Goal: Information Seeking & Learning: Understand process/instructions

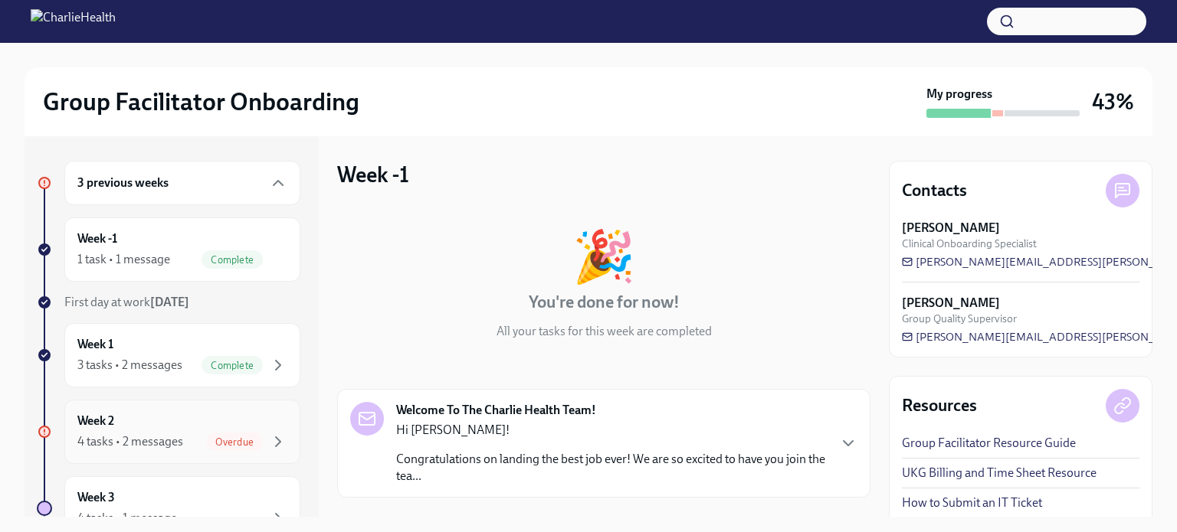
click at [129, 428] on div "Week 2 4 tasks • 2 messages Overdue" at bounding box center [182, 432] width 210 height 38
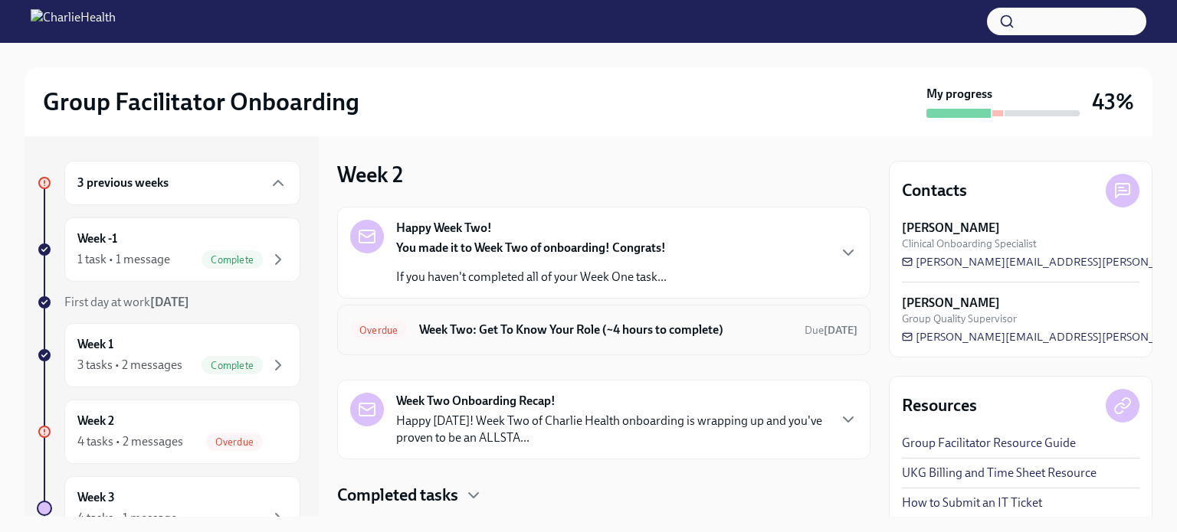
click at [485, 326] on h6 "Week Two: Get To Know Your Role (~4 hours to complete)" at bounding box center [605, 330] width 373 height 17
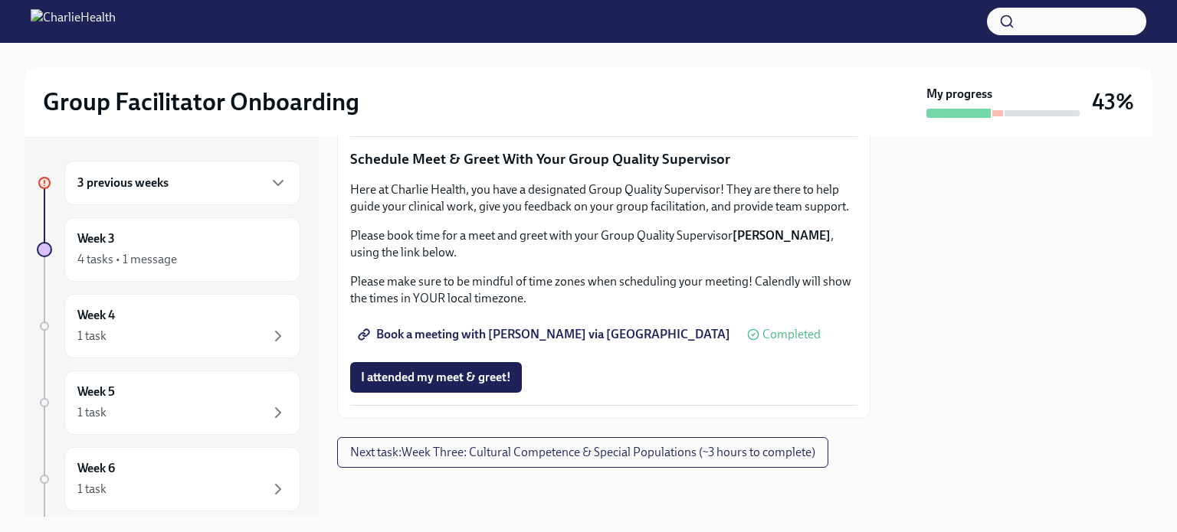
scroll to position [1302, 0]
click at [445, 116] on span "I attended TWO group observation hours!" at bounding box center [471, 108] width 221 height 15
click at [126, 240] on div "Week 3 4 tasks • 1 message" at bounding box center [182, 250] width 210 height 38
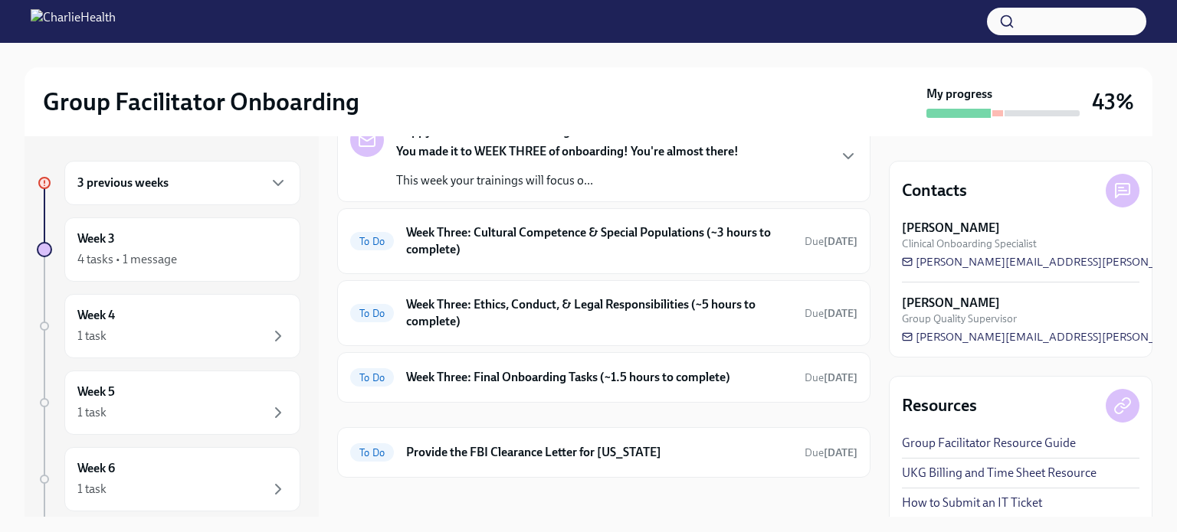
scroll to position [230, 0]
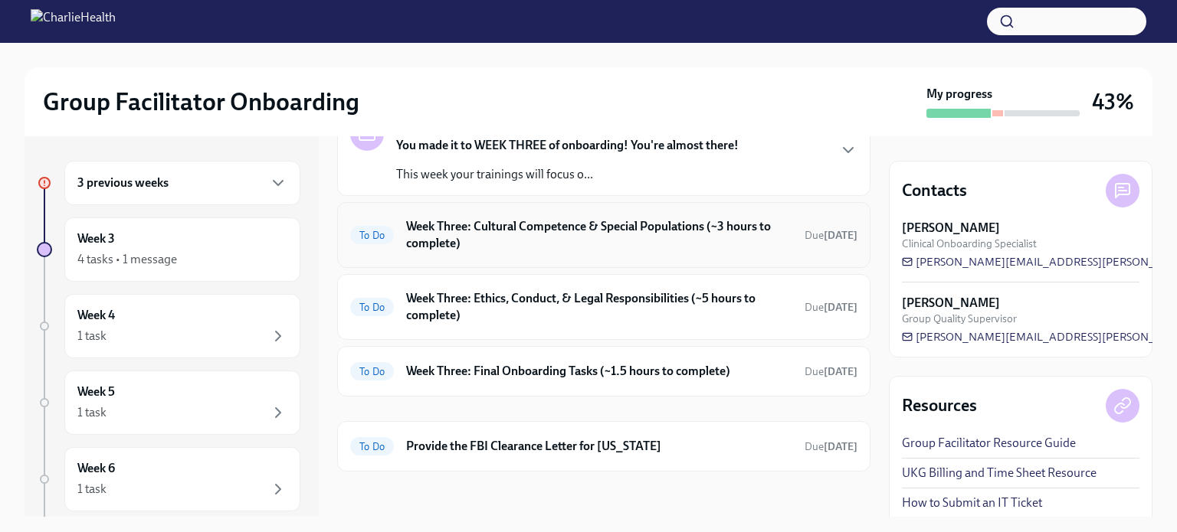
click at [496, 244] on h6 "Week Three: Cultural Competence & Special Populations (~3 hours to complete)" at bounding box center [599, 235] width 386 height 34
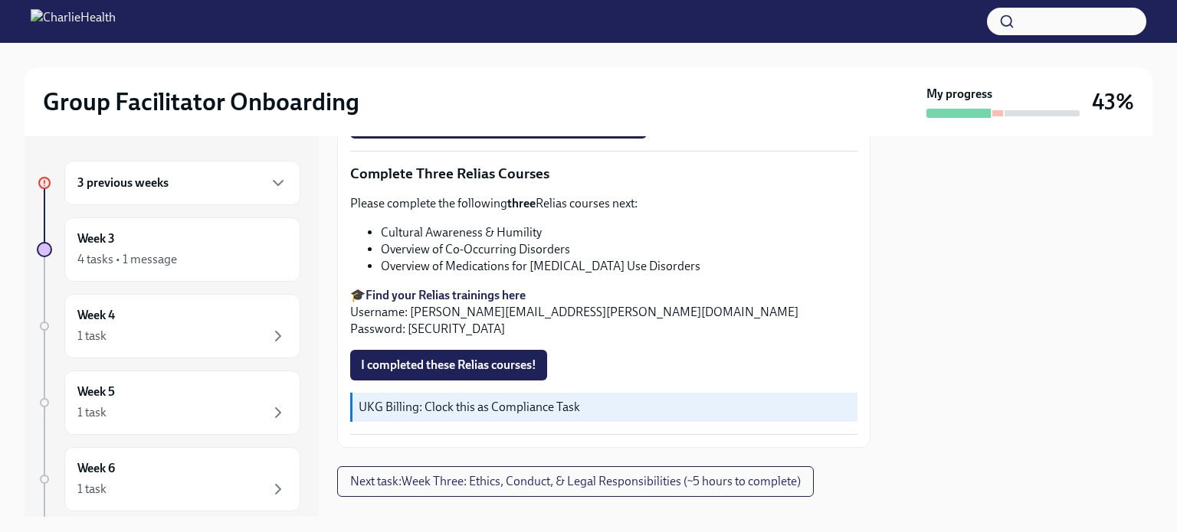
scroll to position [1281, 0]
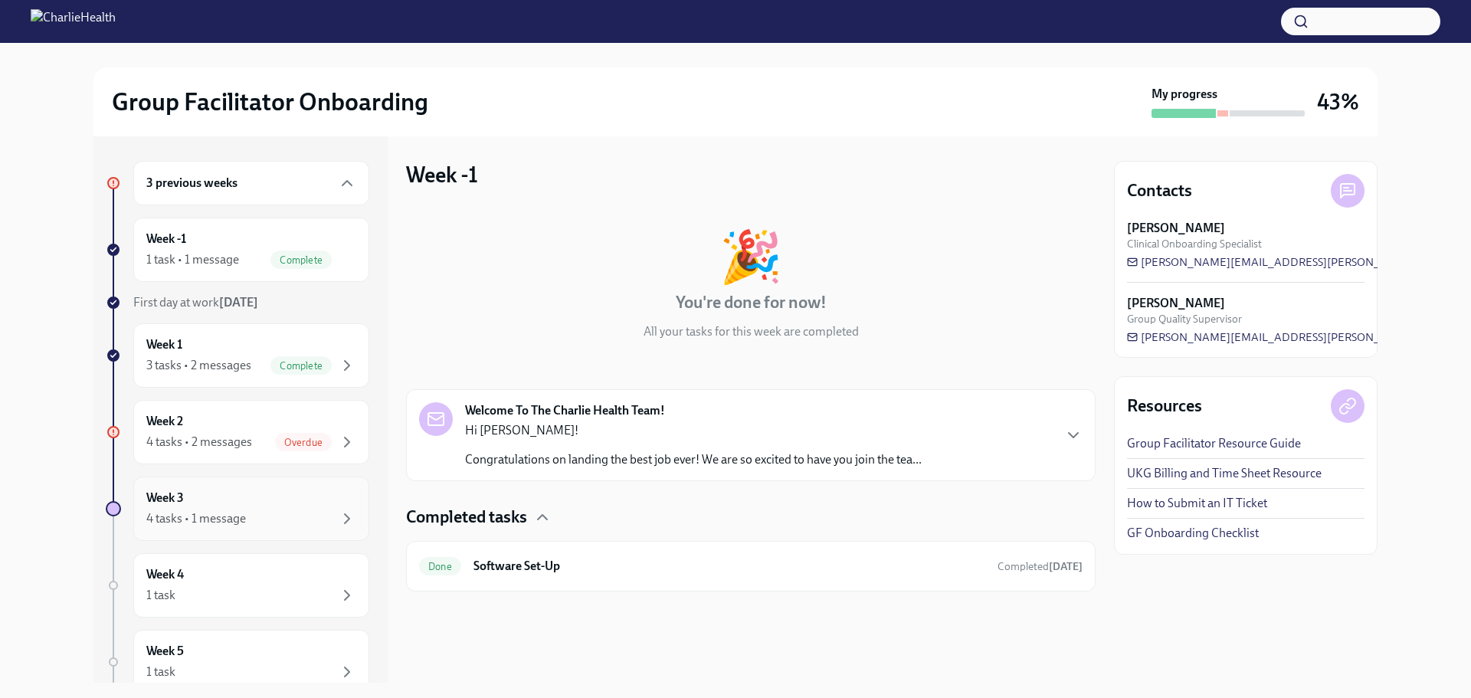
click at [214, 506] on div "Week 3 4 tasks • 1 message" at bounding box center [251, 509] width 210 height 38
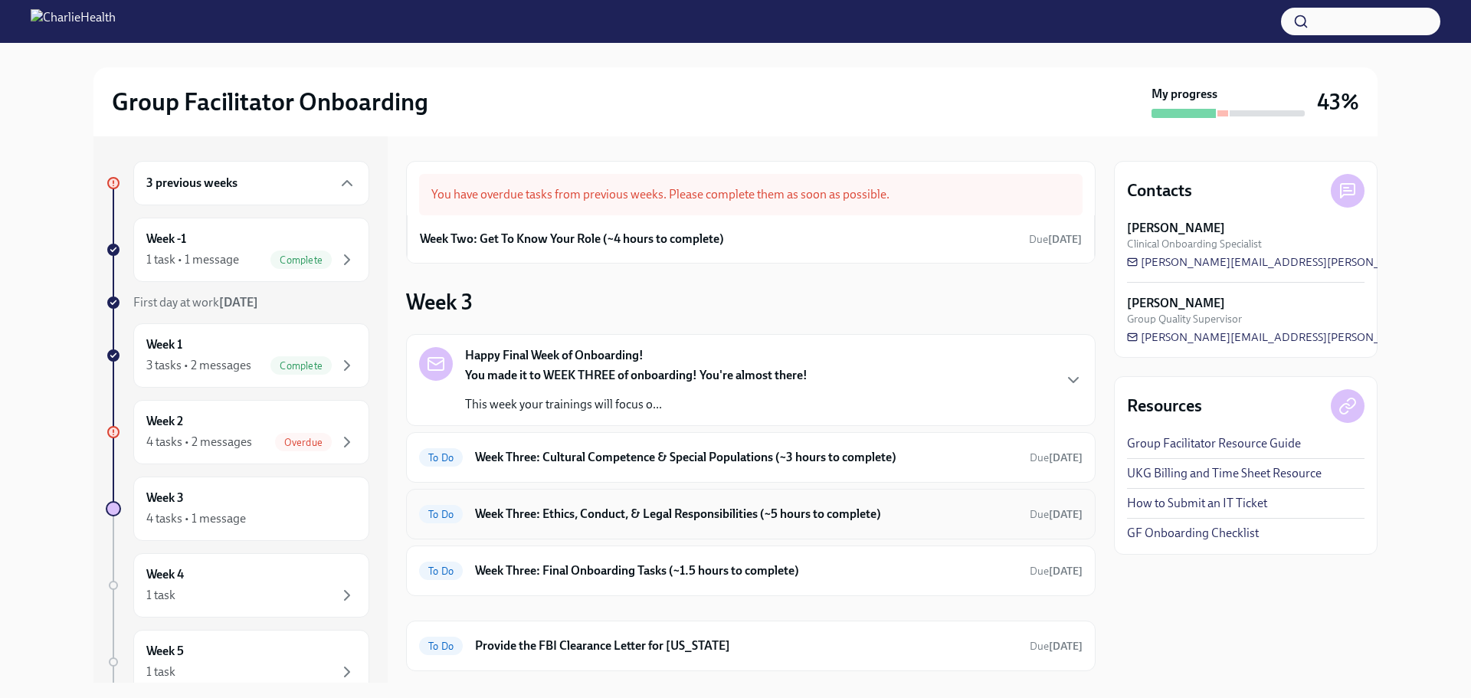
click at [664, 521] on h6 "Week Three: Ethics, Conduct, & Legal Responsibilities (~5 hours to complete)" at bounding box center [746, 514] width 542 height 17
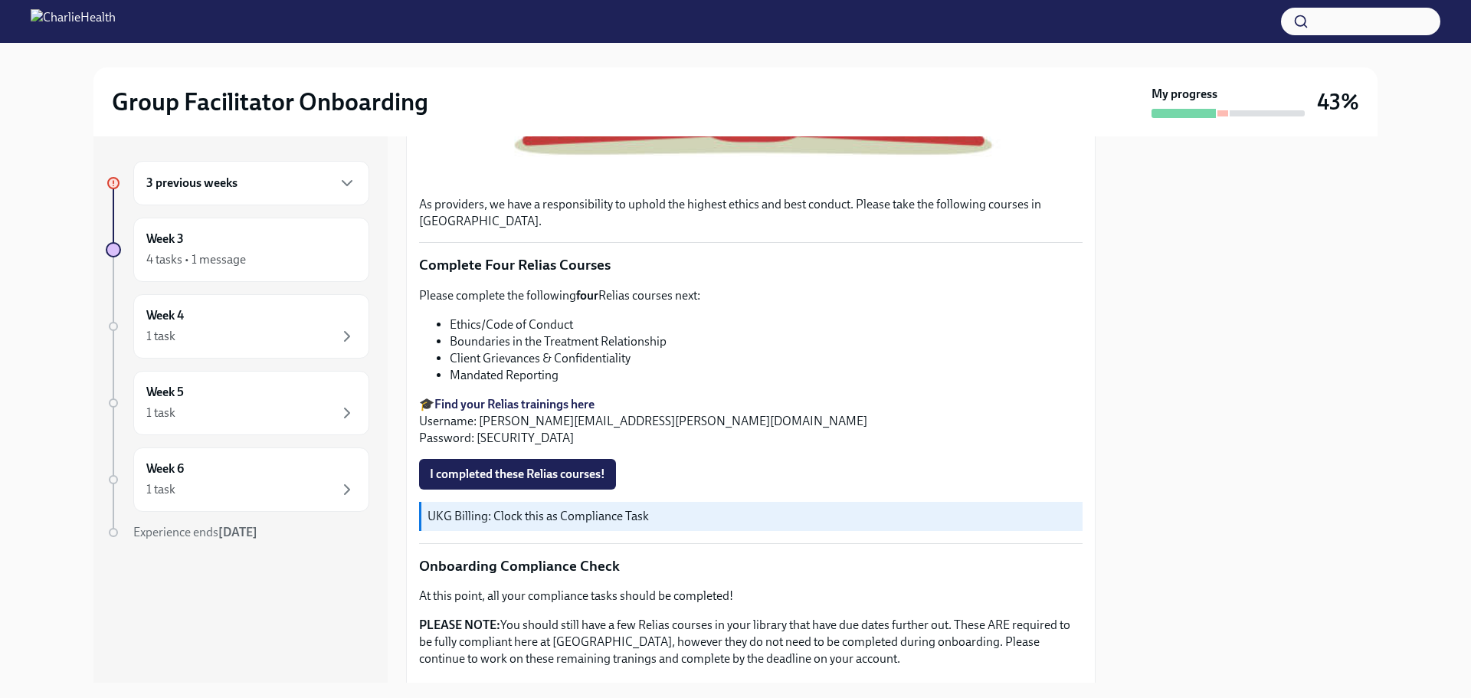
scroll to position [535, 0]
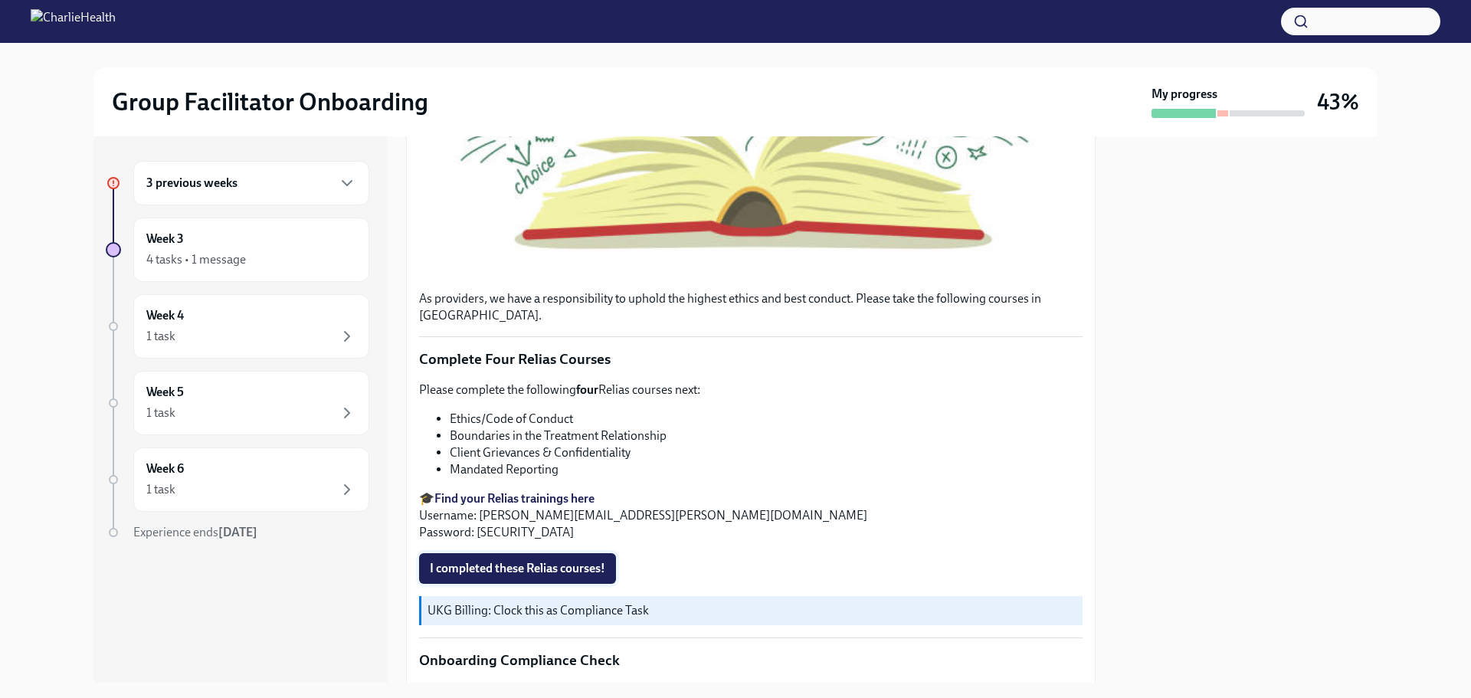
click at [539, 574] on button "I completed these Relias courses!" at bounding box center [517, 568] width 197 height 31
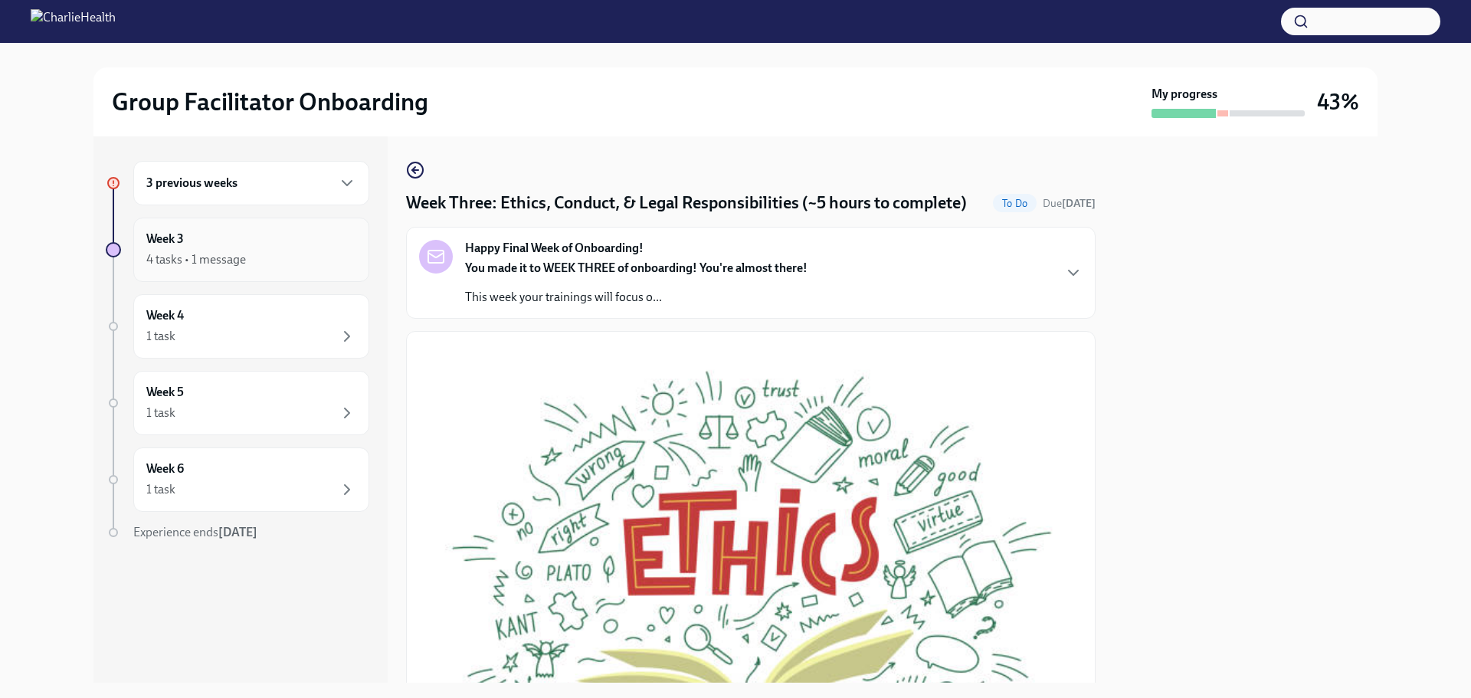
click at [214, 260] on div "4 tasks • 1 message" at bounding box center [196, 259] width 100 height 17
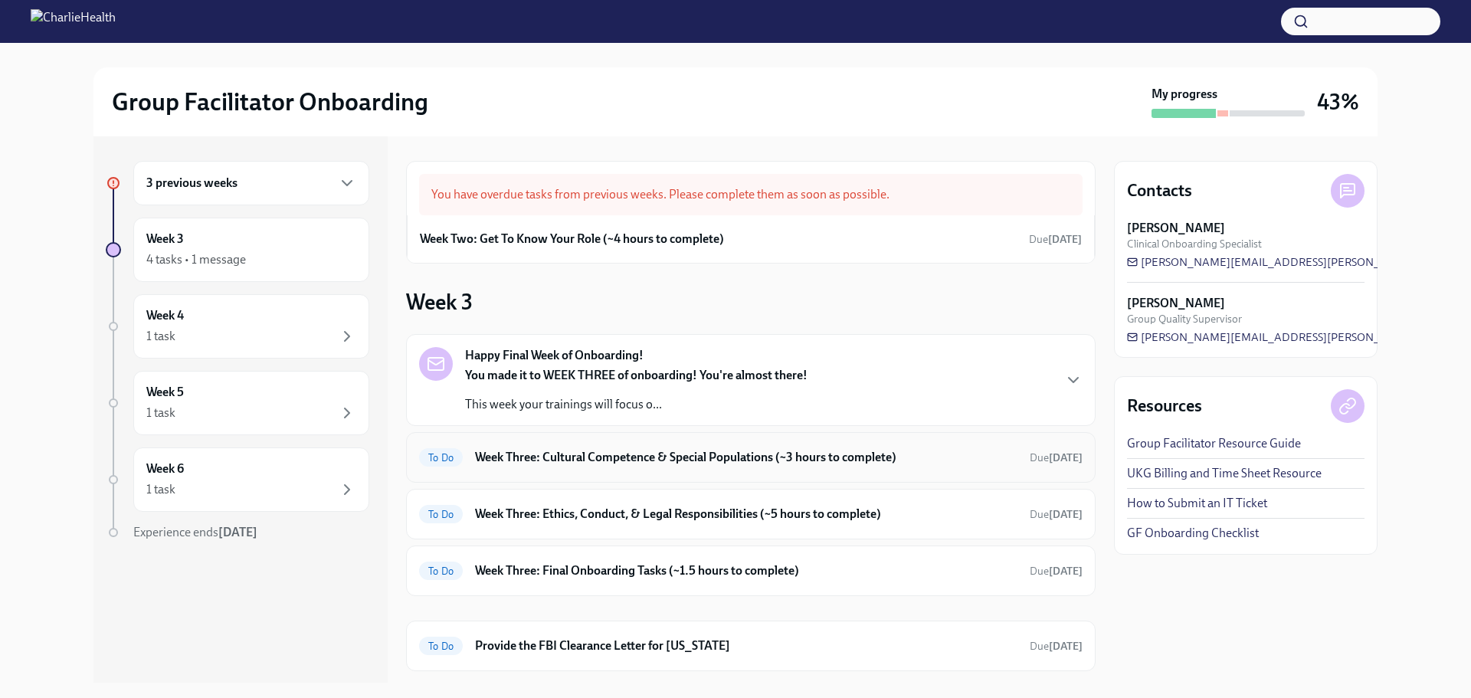
click at [598, 453] on h6 "Week Three: Cultural Competence & Special Populations (~3 hours to complete)" at bounding box center [746, 457] width 542 height 17
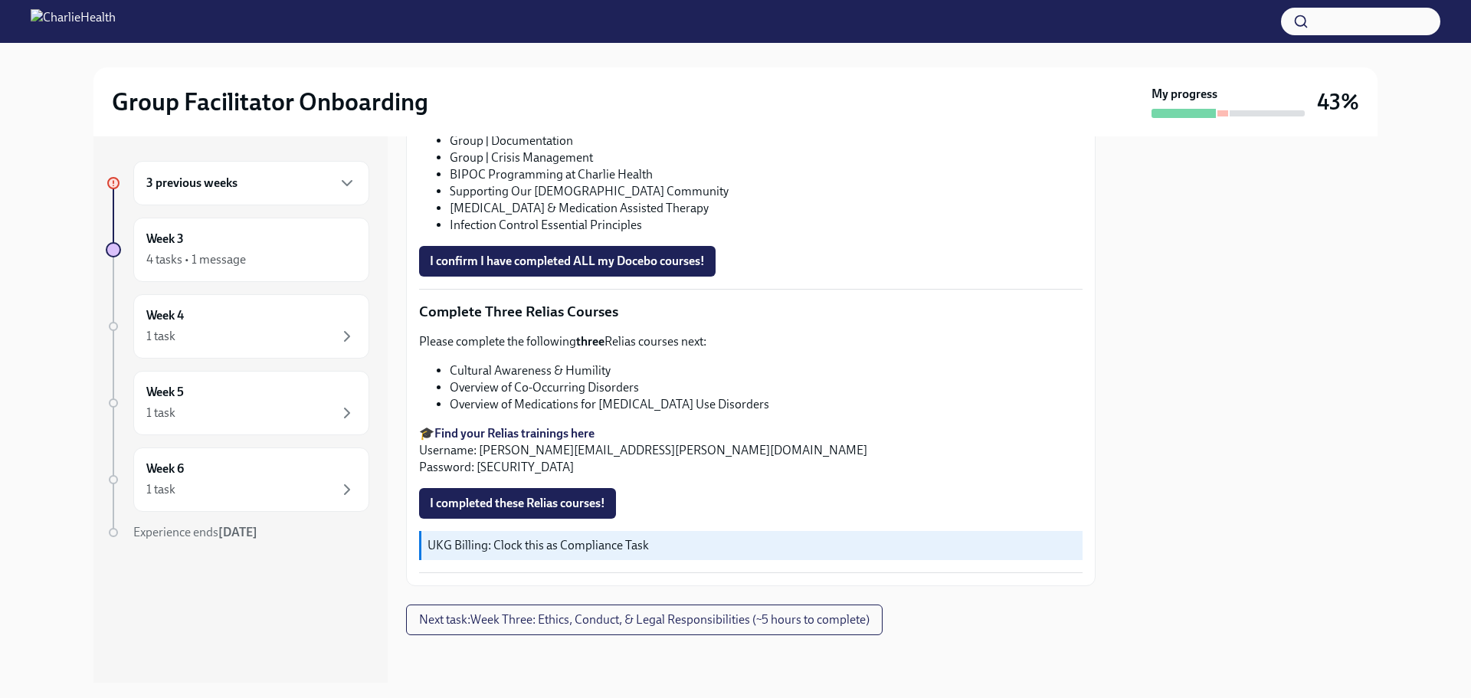
scroll to position [1149, 0]
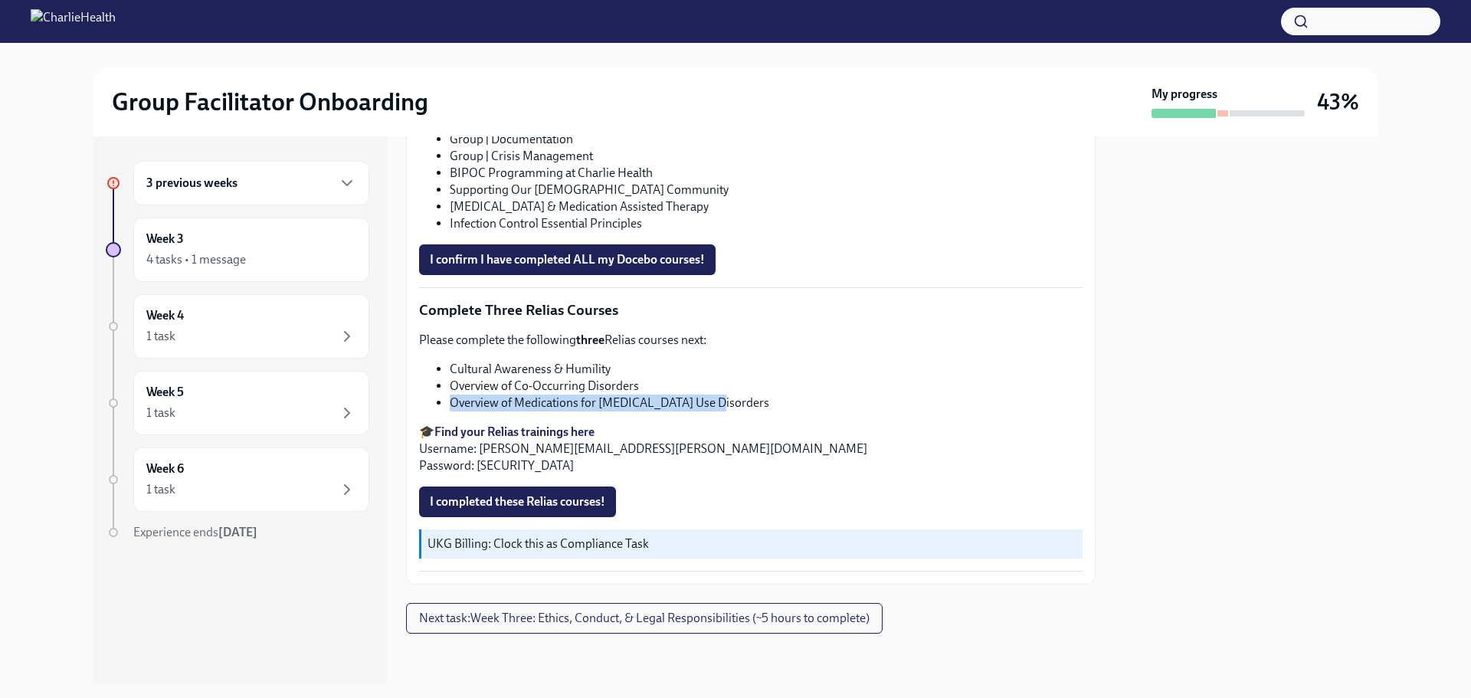
drag, startPoint x: 738, startPoint y: 416, endPoint x: 451, endPoint y: 423, distance: 286.6
click at [451, 411] on li "Overview of Medications for [MEDICAL_DATA] Use Disorders" at bounding box center [766, 403] width 633 height 17
copy li "Overview of Medications for [MEDICAL_DATA] Use Disorders"
click at [846, 430] on div "Please complete the following three Relias courses next: Cultural Awareness & H…" at bounding box center [750, 403] width 663 height 142
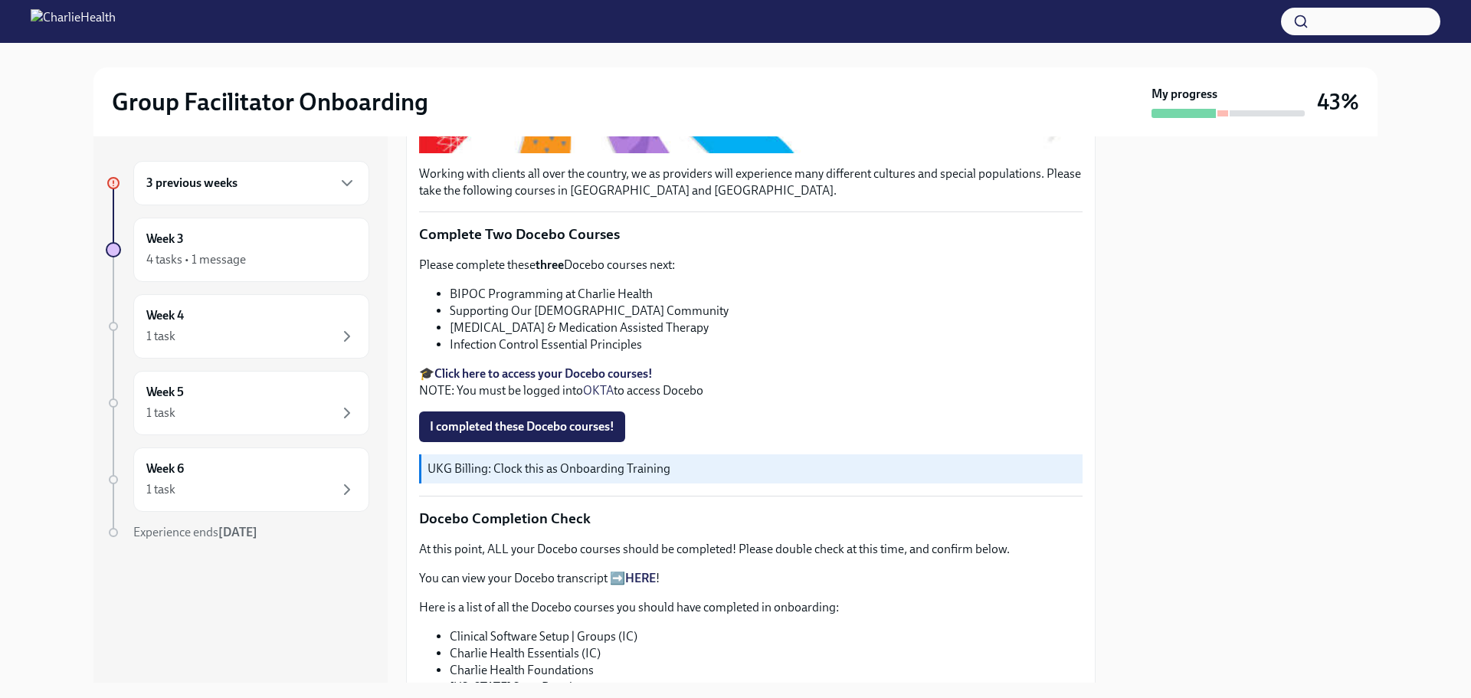
scroll to position [460, 0]
